Goal: Task Accomplishment & Management: Complete application form

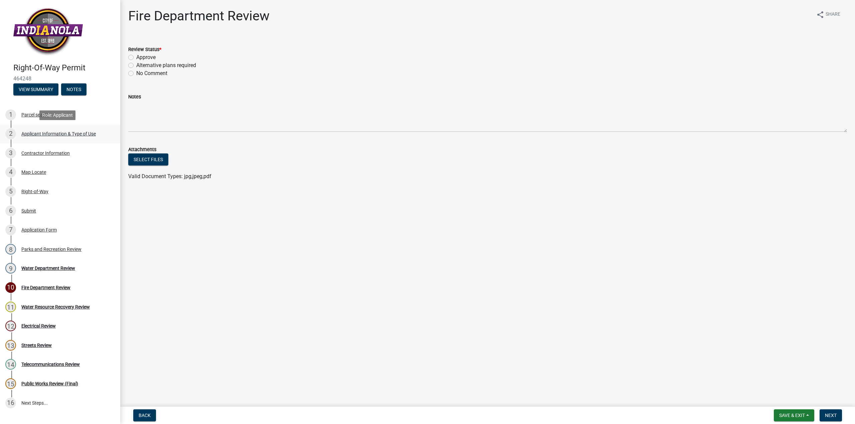
click at [31, 134] on div "Applicant Information & Type of Use" at bounding box center [58, 134] width 74 height 5
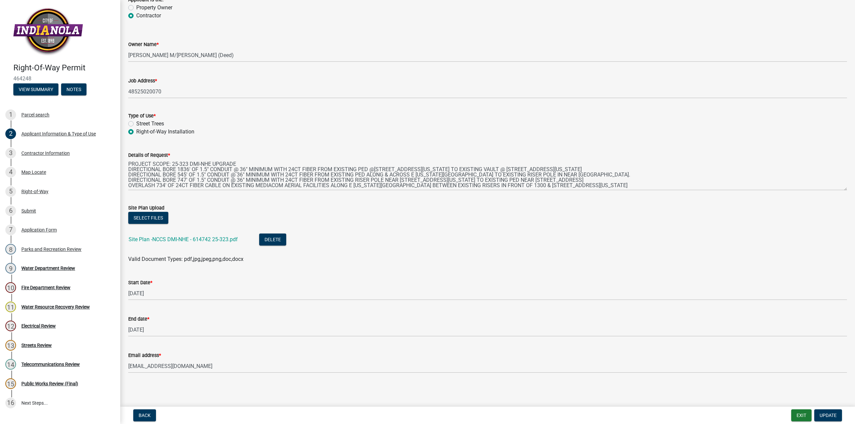
scroll to position [50, 0]
click at [199, 239] on link "Site Plan -NCCS DMI-NHE - 614742 25-323.pdf" at bounding box center [183, 239] width 109 height 6
click at [42, 288] on div "Fire Department Review" at bounding box center [45, 287] width 49 height 5
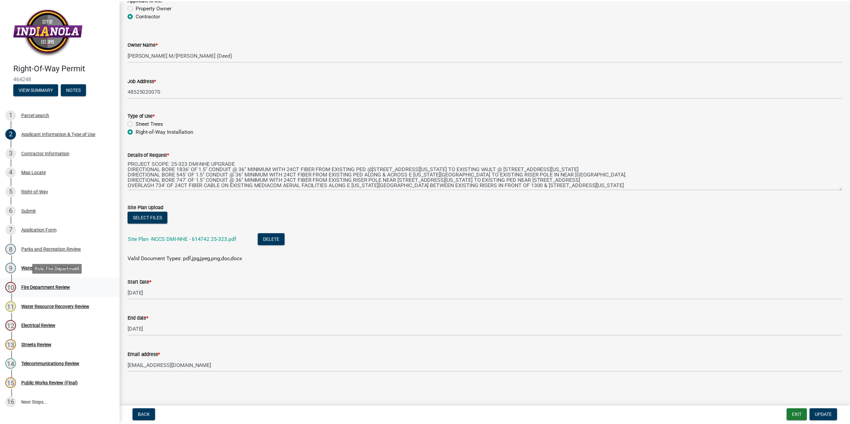
scroll to position [0, 0]
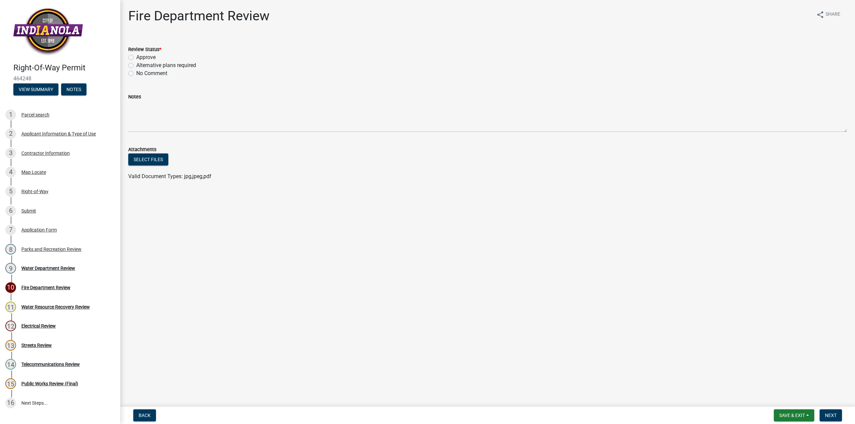
click at [136, 59] on label "Approve" at bounding box center [145, 57] width 19 height 8
click at [136, 58] on input "Approve" at bounding box center [138, 55] width 4 height 4
radio input "true"
click at [836, 414] on span "Next" at bounding box center [831, 415] width 12 height 5
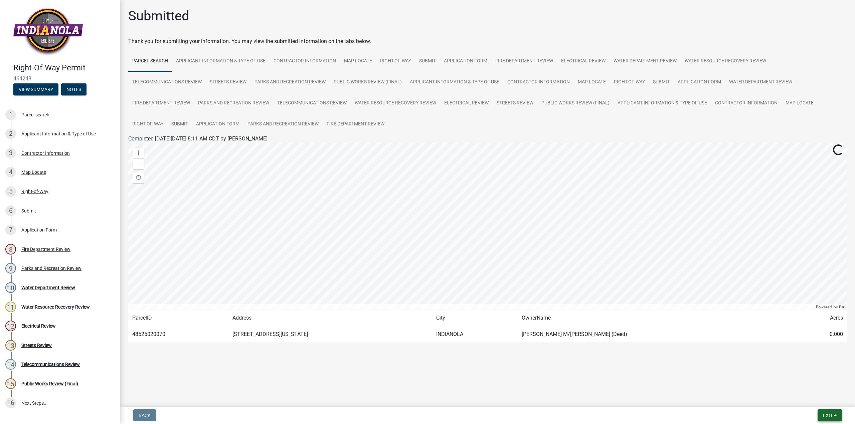
click at [827, 419] on button "Exit" at bounding box center [829, 416] width 24 height 12
click at [811, 379] on button "Save" at bounding box center [814, 382] width 53 height 16
click at [828, 418] on span "Exit" at bounding box center [828, 415] width 10 height 5
click at [810, 395] on button "Save & Exit" at bounding box center [814, 398] width 53 height 16
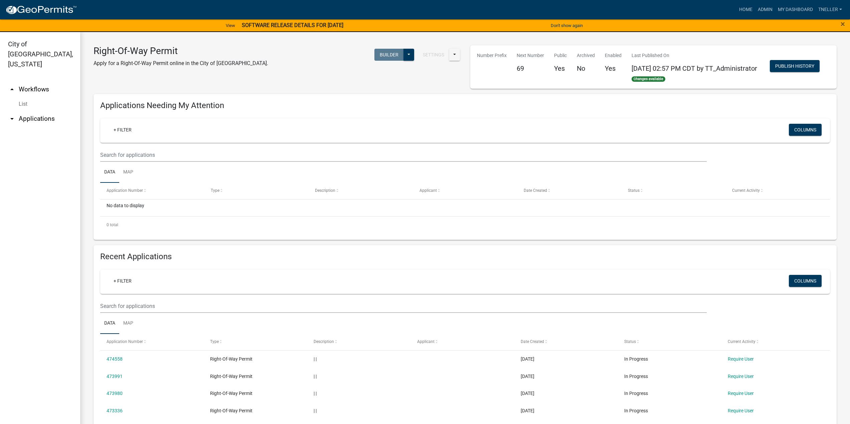
click at [30, 81] on link "arrow_drop_up Workflows" at bounding box center [40, 89] width 80 height 16
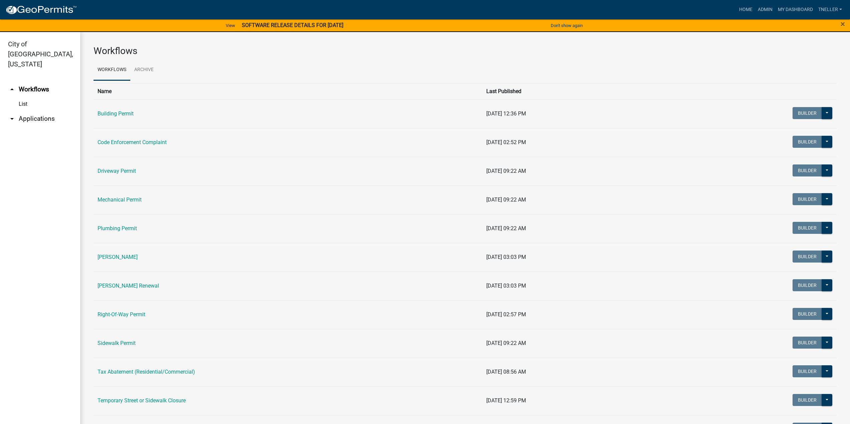
scroll to position [30, 0]
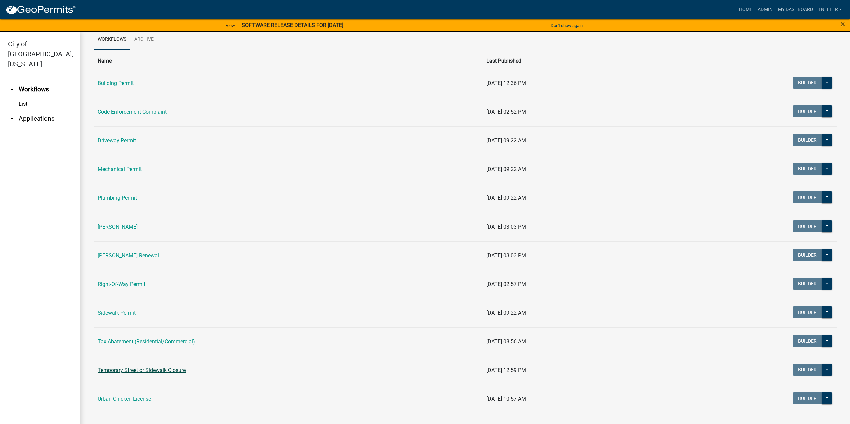
click at [156, 369] on link "Temporary Street or Sidewalk Closure" at bounding box center [141, 370] width 88 height 6
